Goal: Task Accomplishment & Management: Manage account settings

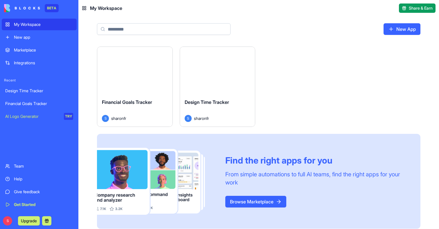
click at [225, 87] on div "Launch" at bounding box center [217, 70] width 75 height 47
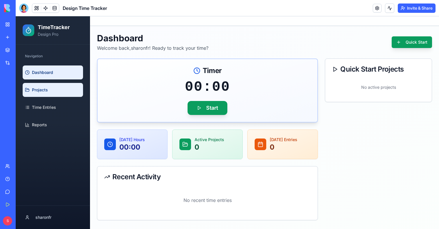
click at [58, 94] on link "Projects" at bounding box center [53, 90] width 60 height 14
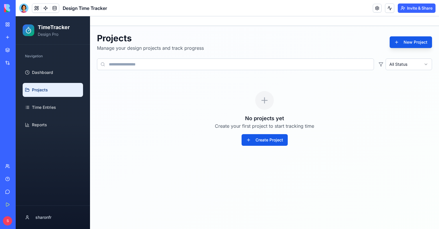
click at [49, 114] on ul "Dashboard Projects Time Entries Reports" at bounding box center [53, 98] width 60 height 66
click at [49, 110] on link "Time Entries" at bounding box center [53, 107] width 60 height 14
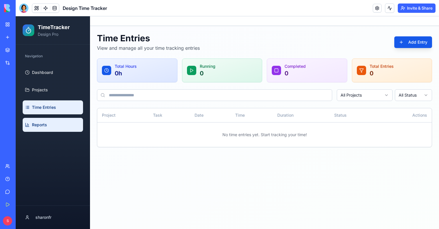
click at [45, 127] on span "Reports" at bounding box center [39, 125] width 15 height 6
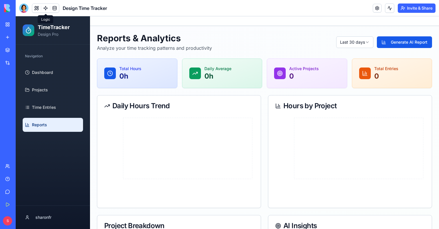
click at [44, 9] on link at bounding box center [45, 8] width 9 height 9
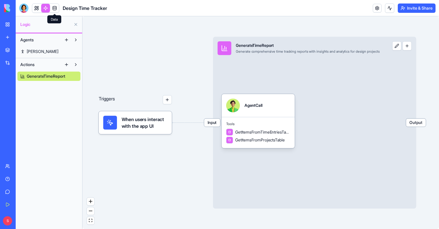
click at [55, 9] on link at bounding box center [54, 8] width 9 height 9
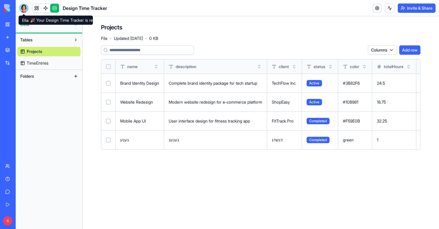
click at [24, 9] on div at bounding box center [23, 7] width 9 height 9
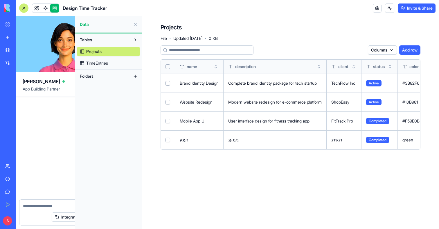
scroll to position [156, 0]
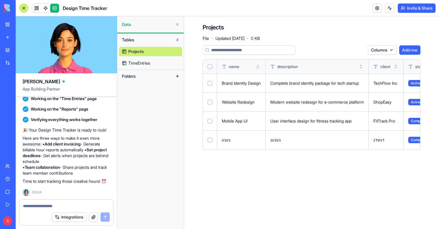
click at [8, 22] on link "My Workspace" at bounding box center [13, 25] width 23 height 12
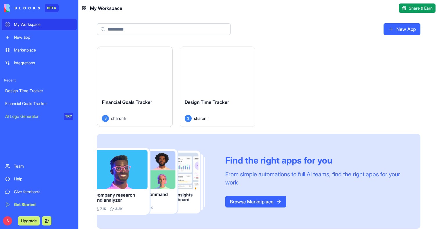
click at [107, 83] on div "Launch" at bounding box center [134, 70] width 75 height 47
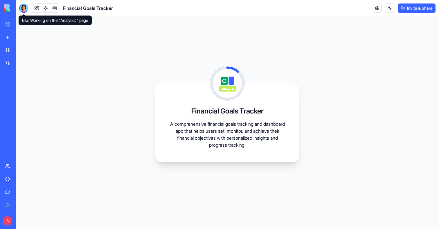
click at [23, 5] on div at bounding box center [23, 7] width 9 height 9
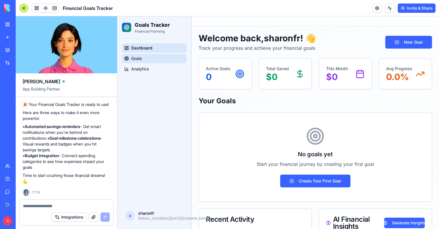
click at [143, 61] on link "Goals" at bounding box center [154, 58] width 65 height 9
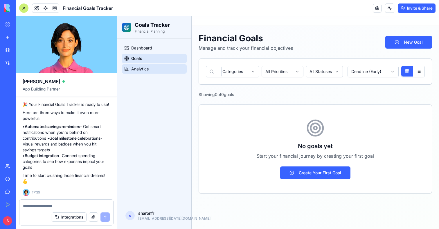
click at [144, 69] on span "Analytics" at bounding box center [139, 69] width 17 height 6
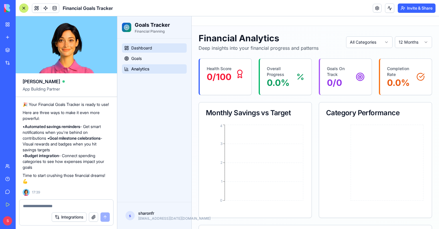
click at [143, 50] on span "Dashboard" at bounding box center [141, 48] width 21 height 6
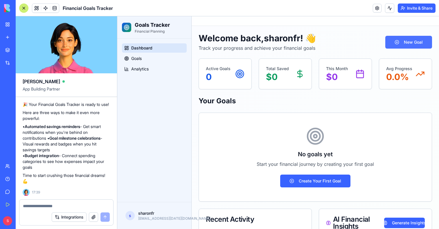
click at [419, 42] on button "New Goal" at bounding box center [408, 42] width 47 height 13
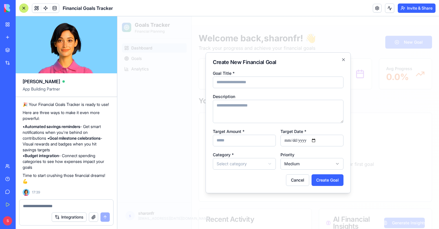
click at [379, 29] on div at bounding box center [278, 122] width 322 height 212
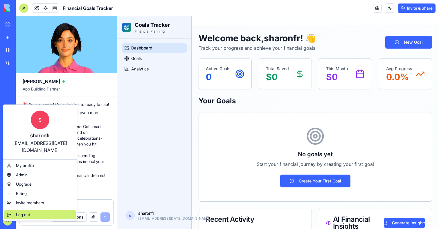
click at [16, 210] on div "Log out" at bounding box center [39, 214] width 71 height 9
